Goal: Information Seeking & Learning: Learn about a topic

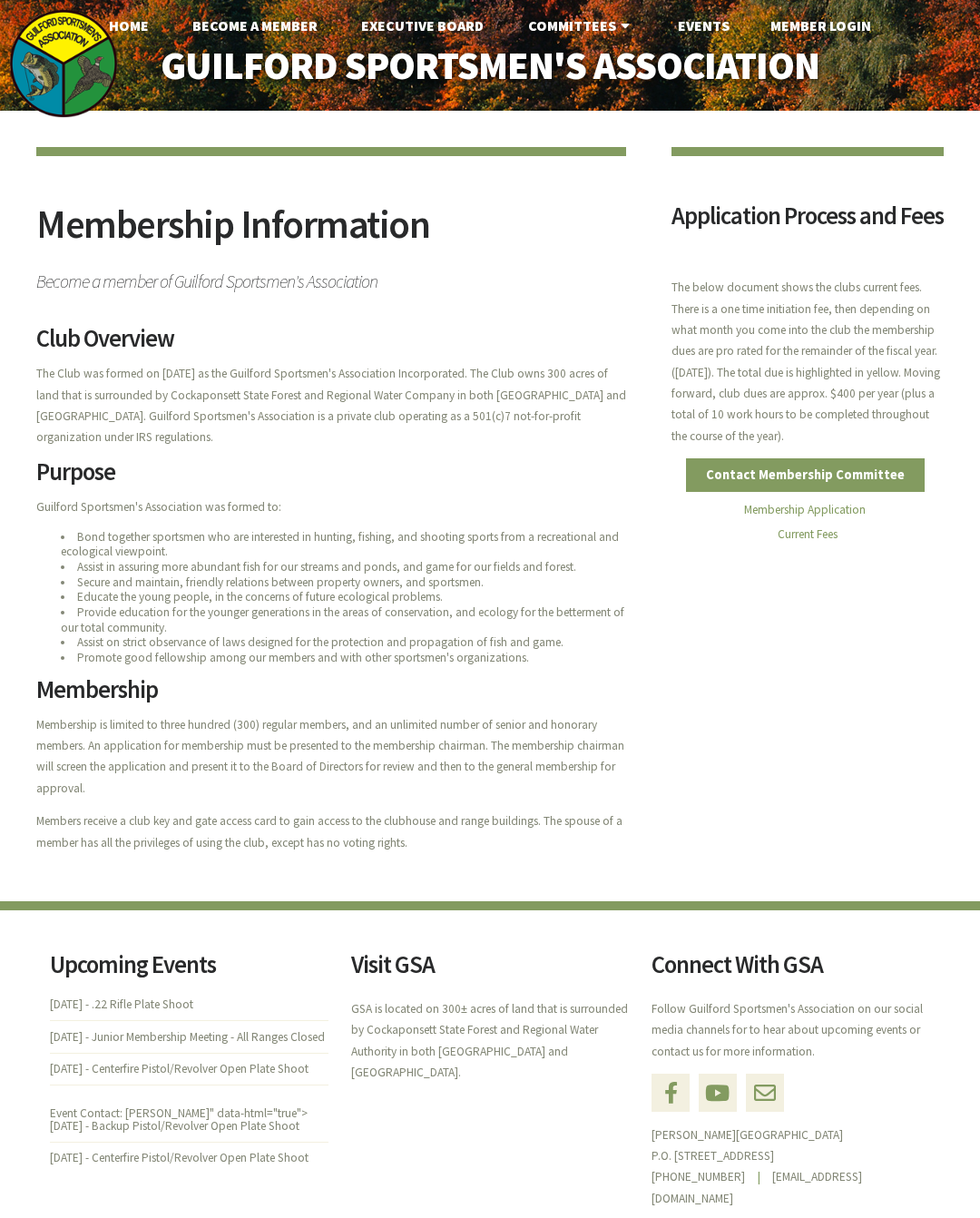
scroll to position [1, 0]
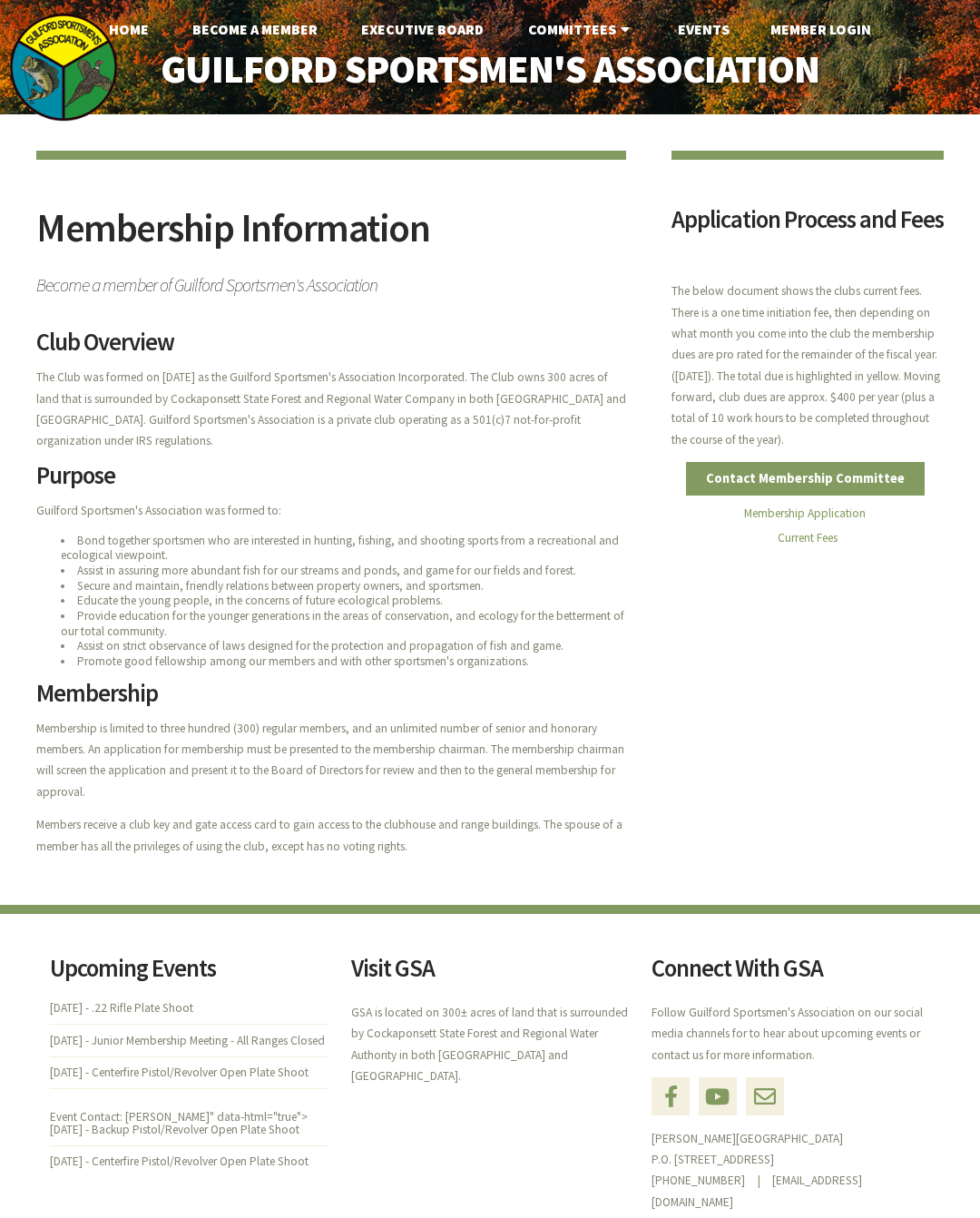
click at [862, 521] on link "Membership Application" at bounding box center [805, 513] width 121 height 16
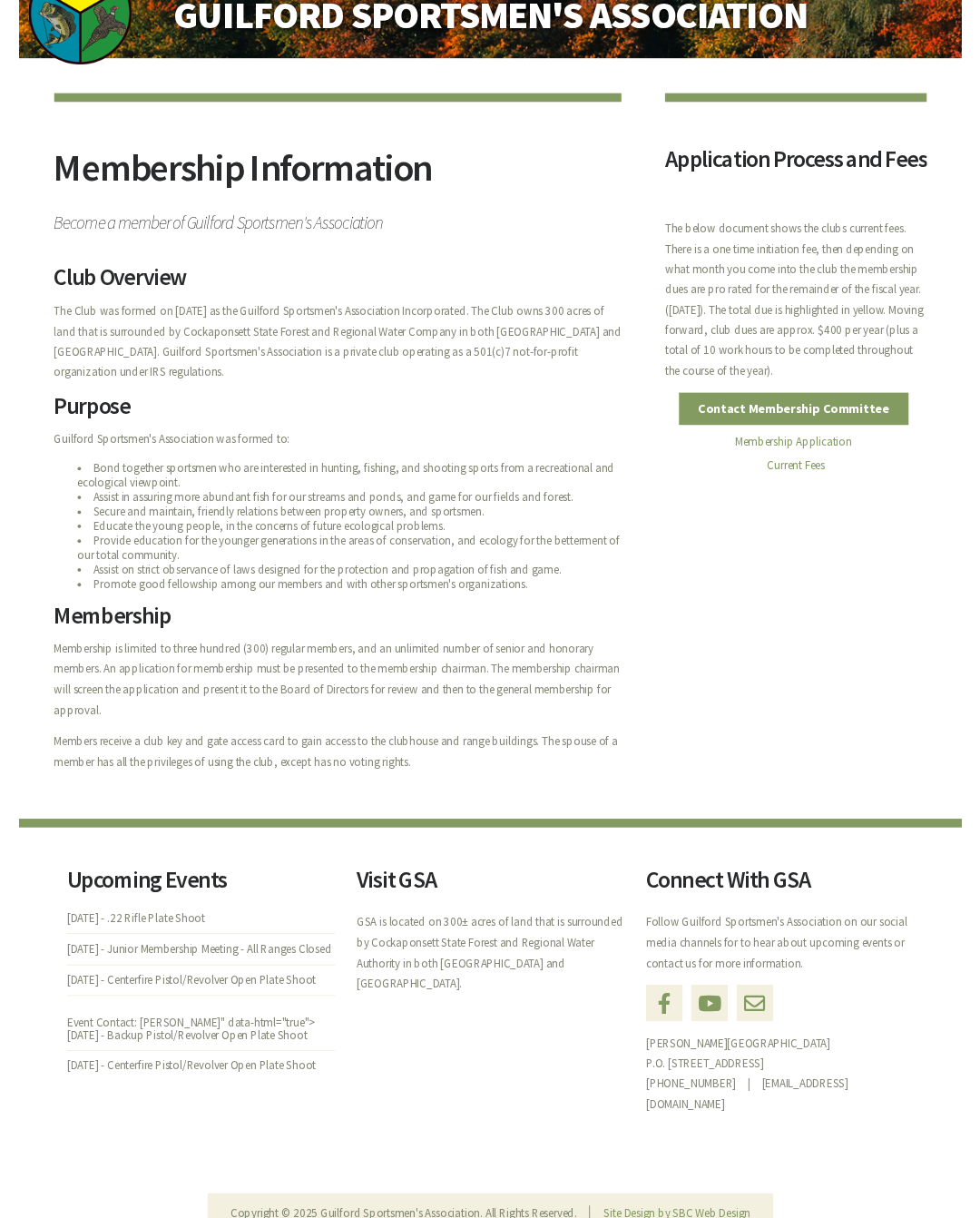
scroll to position [75, 0]
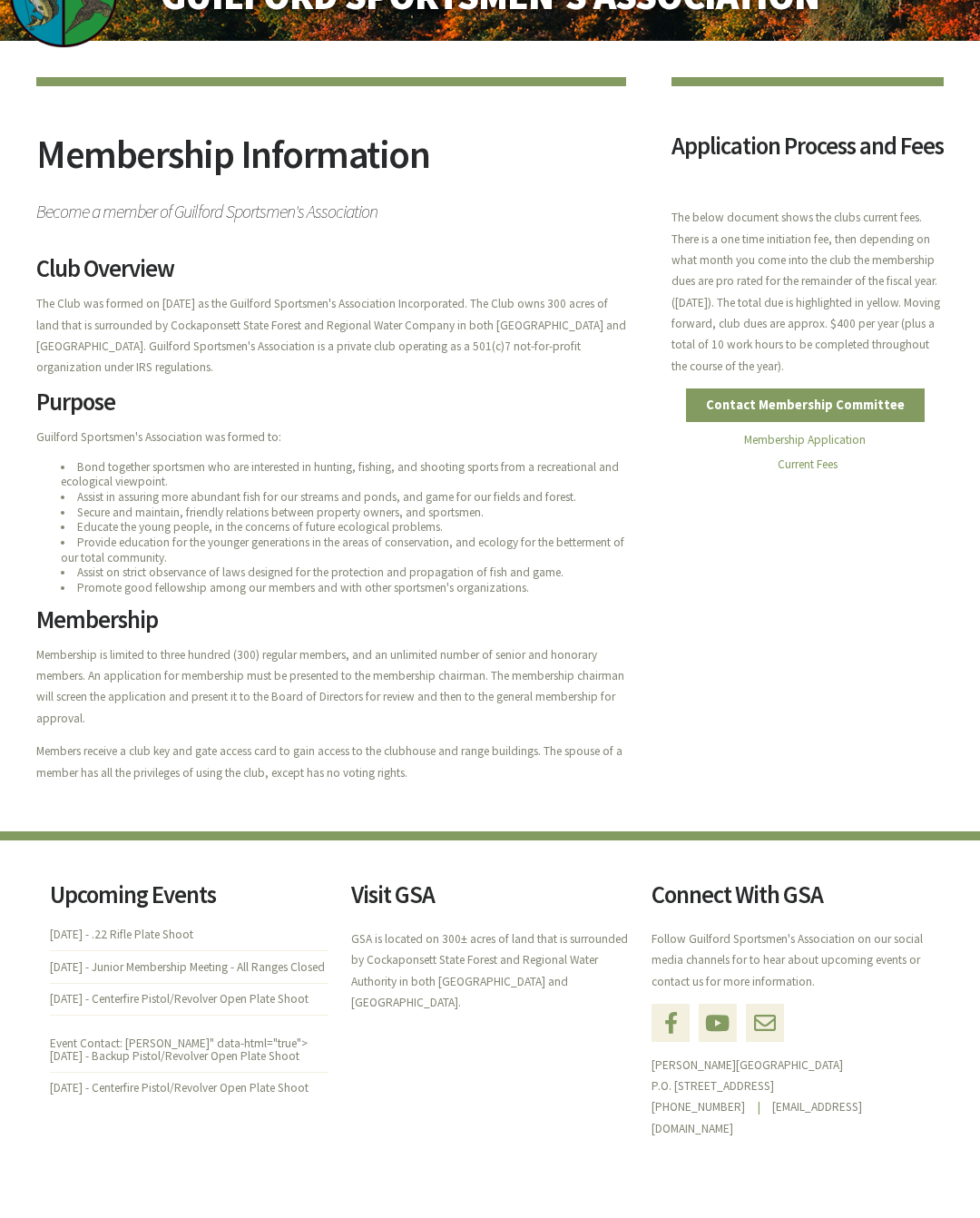
click at [815, 448] on link "Membership Application" at bounding box center [805, 440] width 121 height 16
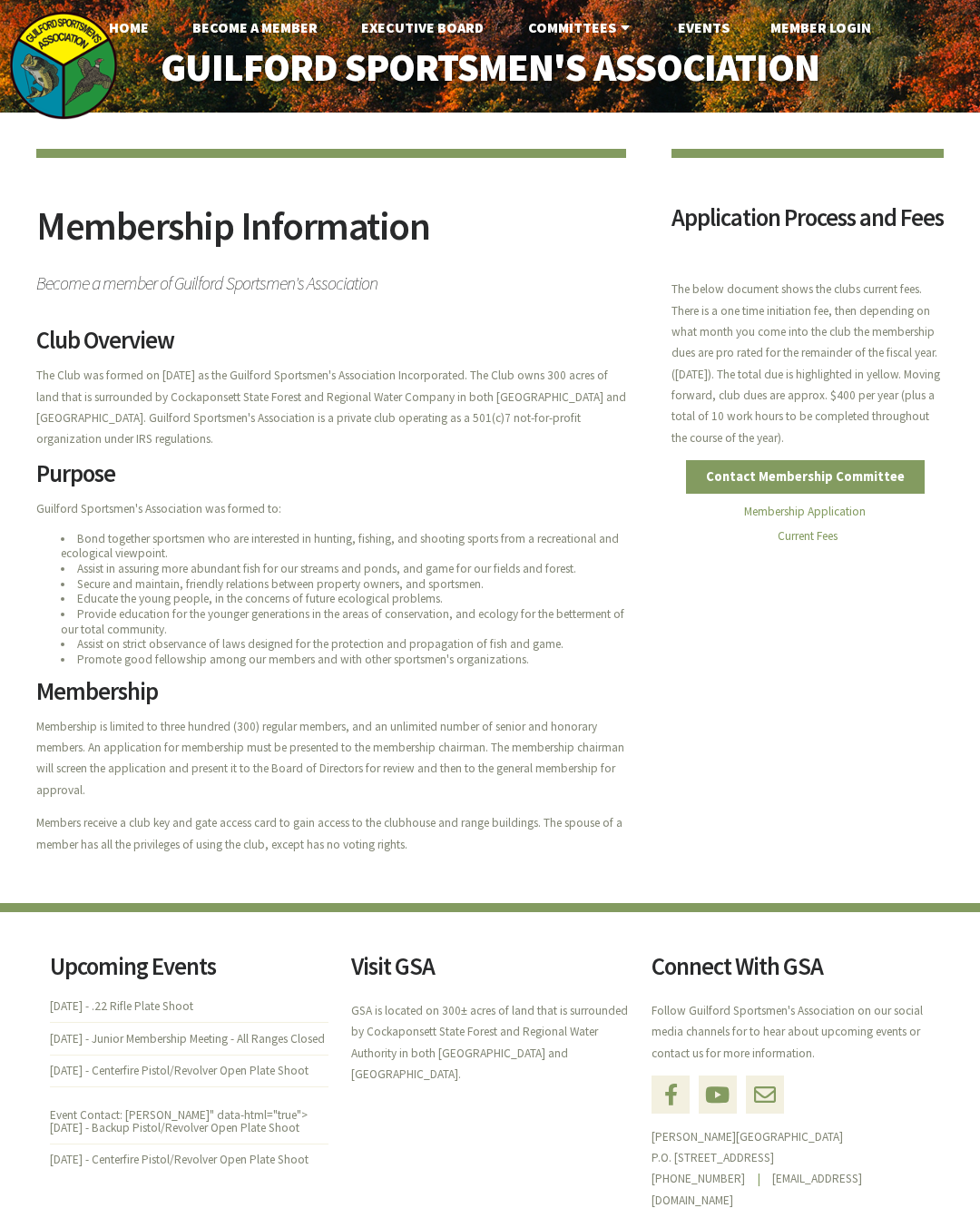
scroll to position [1, 0]
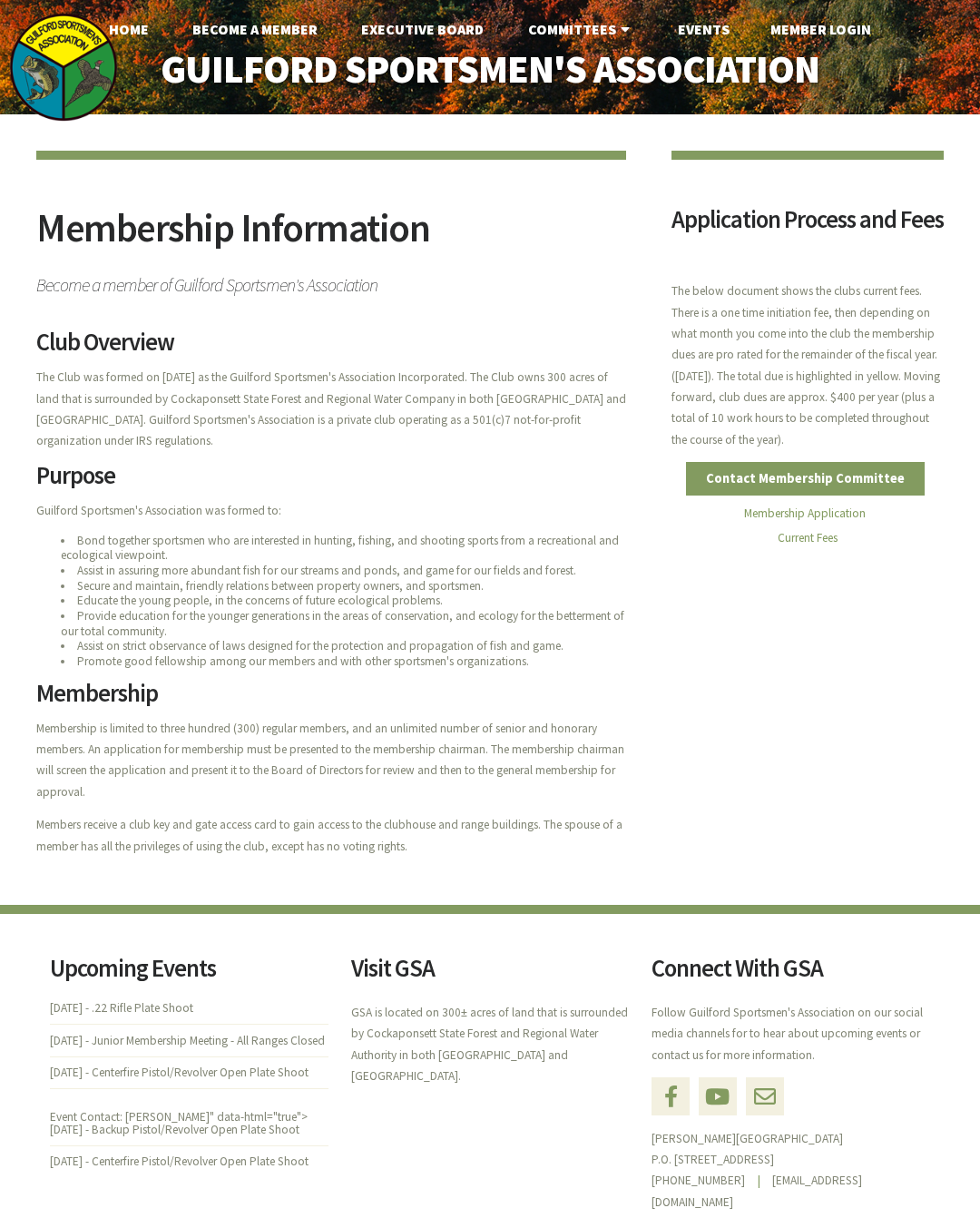
click at [836, 546] on link "Current Fees" at bounding box center [808, 538] width 60 height 16
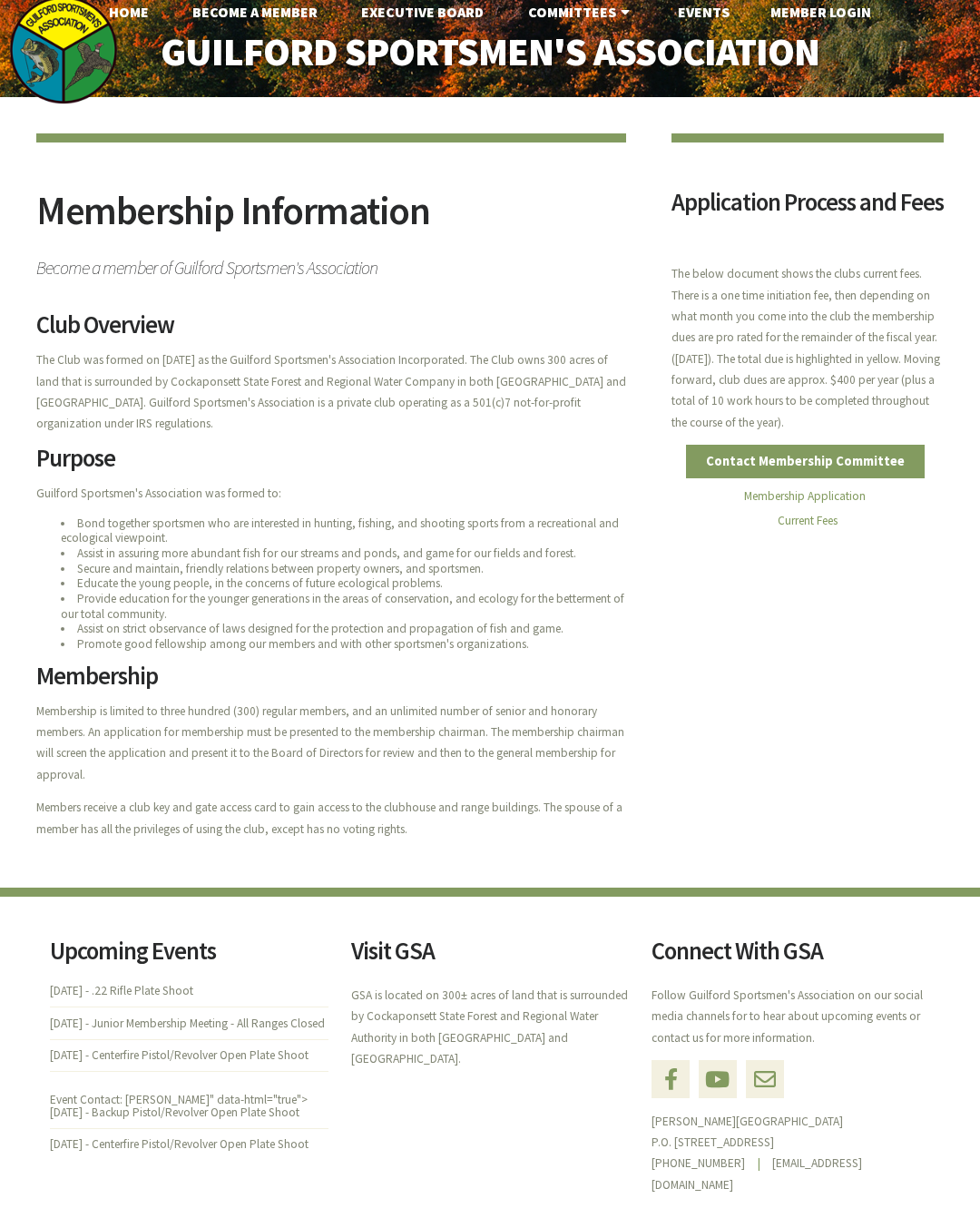
scroll to position [0, 0]
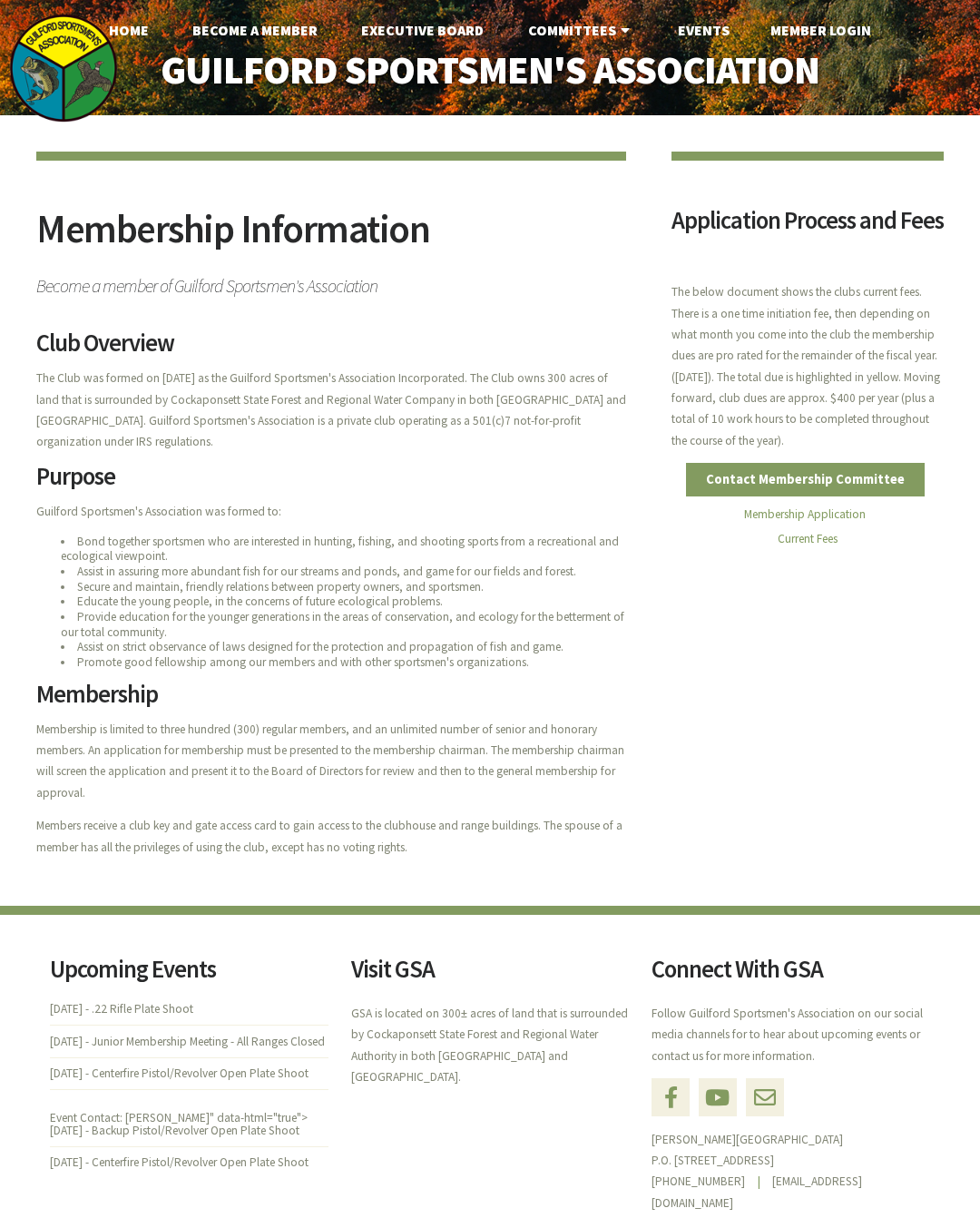
click at [423, 34] on link "Executive Board" at bounding box center [423, 30] width 151 height 36
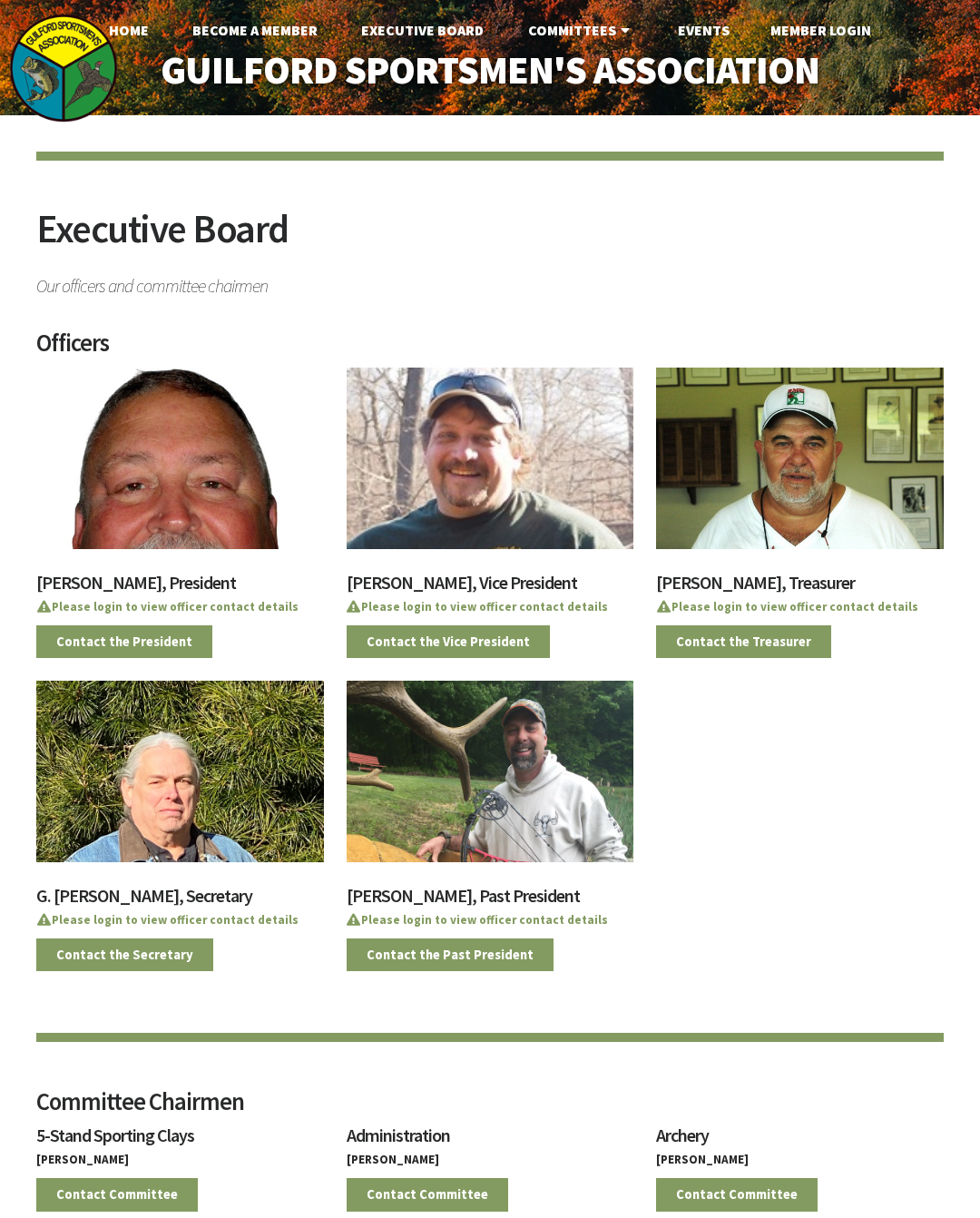
click at [708, 15] on link "Events" at bounding box center [704, 30] width 81 height 36
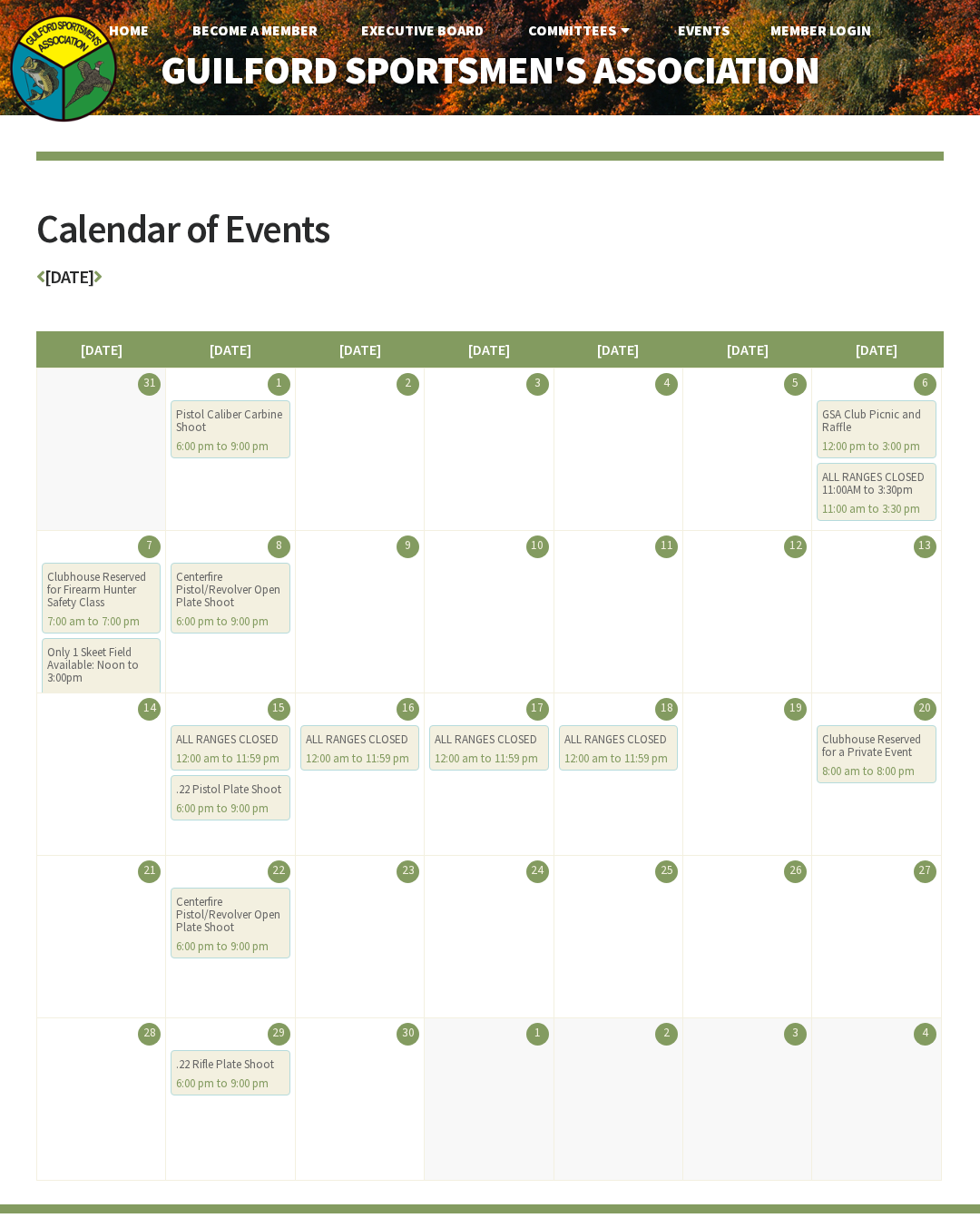
click at [161, 285] on h3 "September 2025" at bounding box center [490, 281] width 908 height 27
click at [102, 280] on icon at bounding box center [97, 276] width 8 height 18
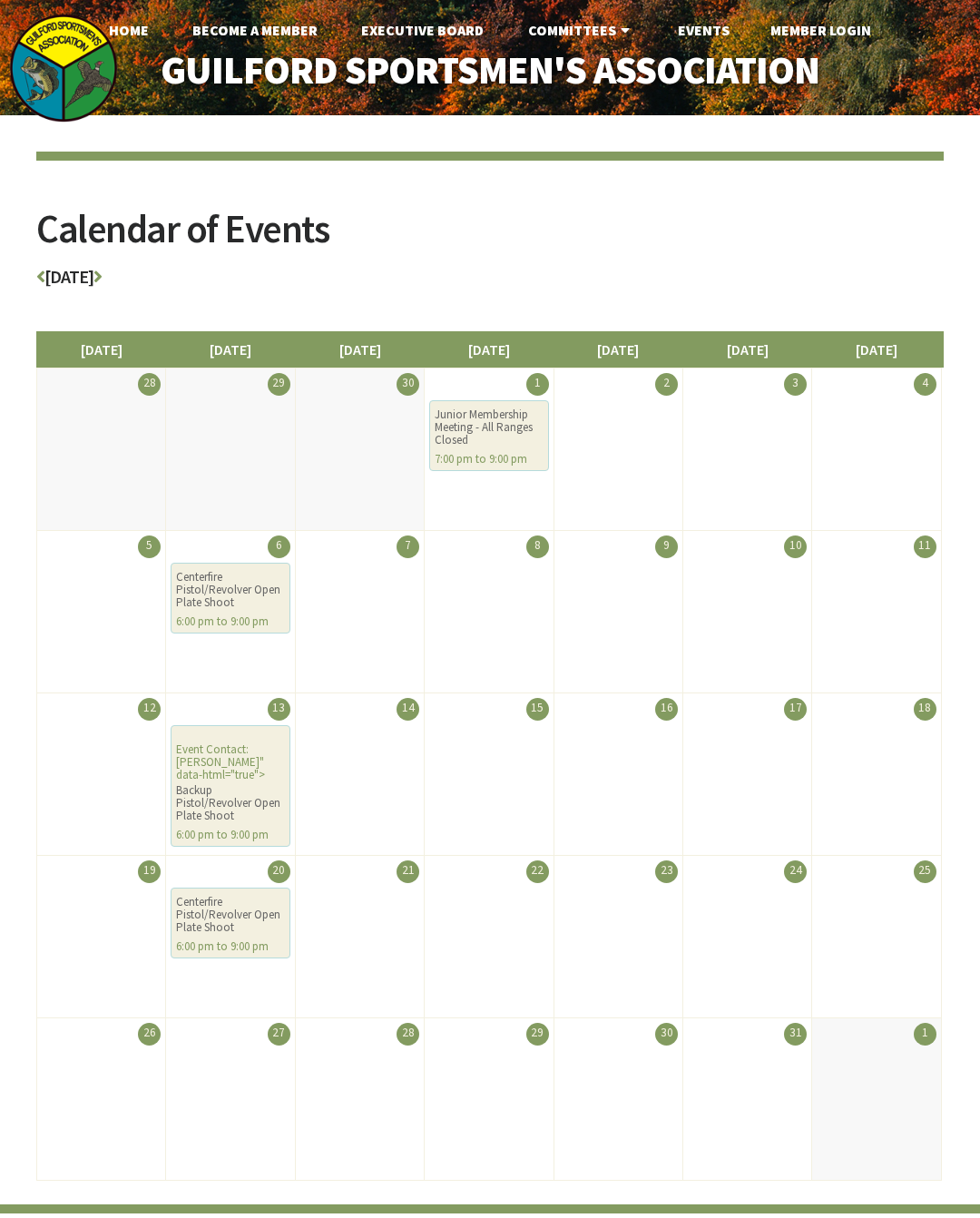
click at [102, 271] on icon at bounding box center [97, 276] width 8 height 18
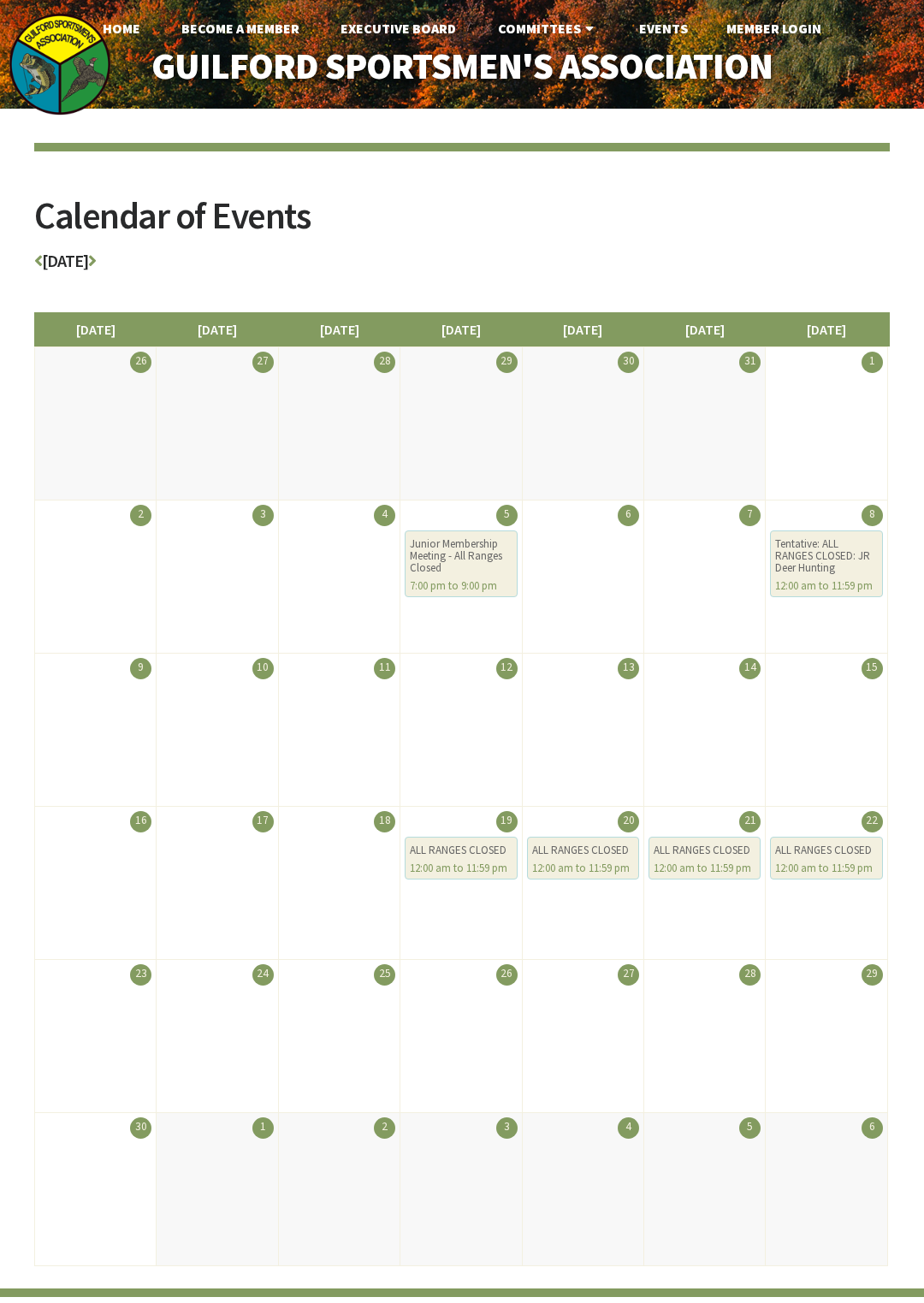
click at [96, 270] on link at bounding box center [92, 260] width 8 height 21
